Goal: Navigation & Orientation: Find specific page/section

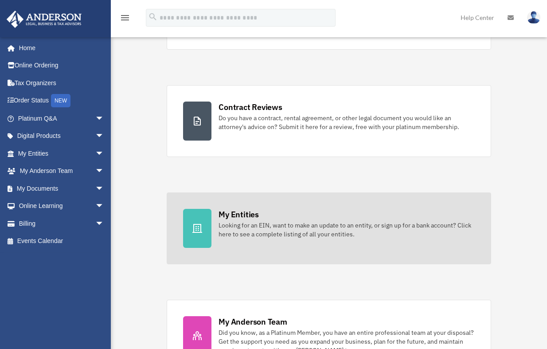
scroll to position [177, 0]
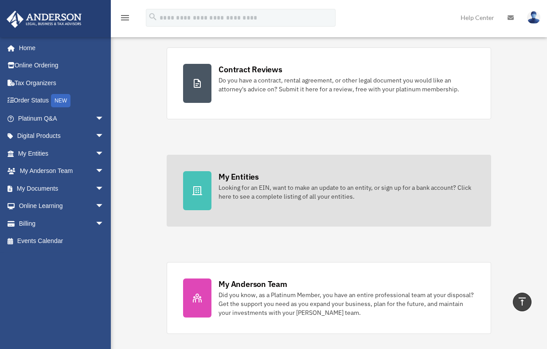
click at [265, 183] on div "Looking for an EIN, want to make an update to an entity, or sign up for a bank …" at bounding box center [346, 192] width 256 height 18
click at [234, 180] on div "My Entities" at bounding box center [238, 176] width 40 height 11
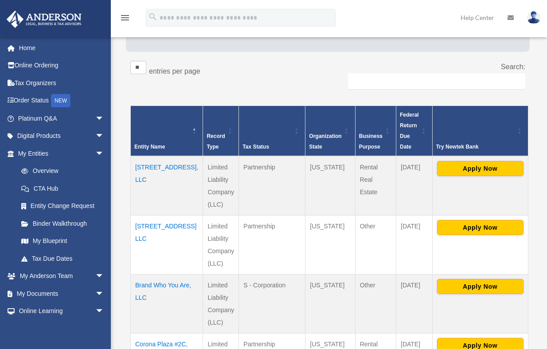
scroll to position [143, 0]
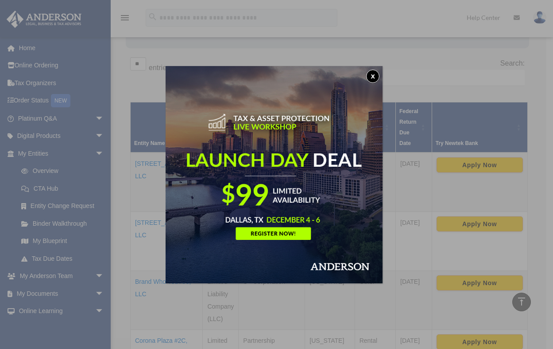
click at [376, 75] on button "x" at bounding box center [372, 76] width 13 height 13
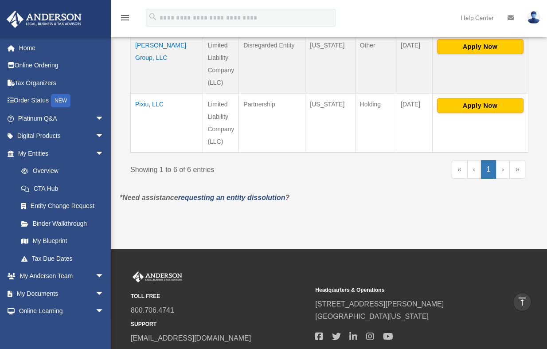
scroll to position [497, 0]
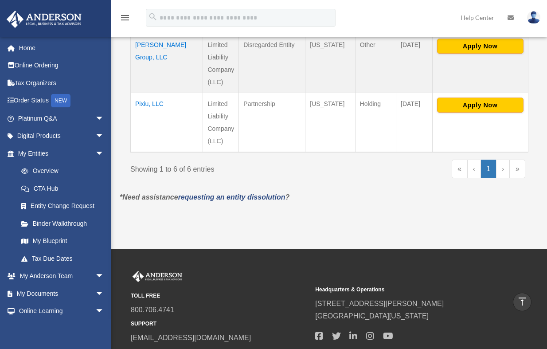
click at [502, 160] on link "›" at bounding box center [503, 169] width 14 height 19
click at [512, 160] on link "»" at bounding box center [518, 169] width 16 height 19
click at [514, 160] on link "»" at bounding box center [518, 169] width 16 height 19
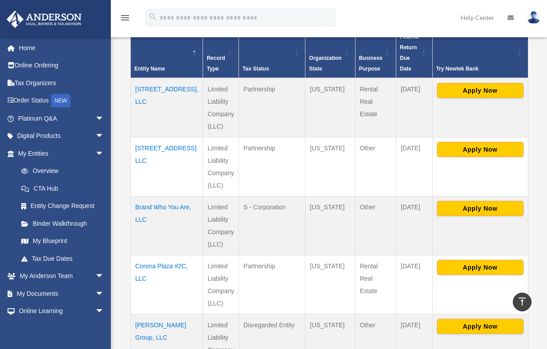
scroll to position [98, 0]
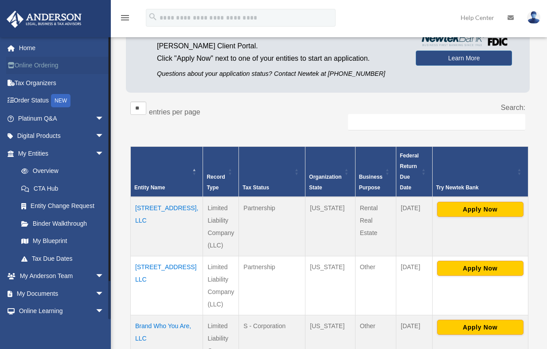
click at [28, 65] on link "Online Ordering" at bounding box center [61, 66] width 111 height 18
